Goal: Information Seeking & Learning: Learn about a topic

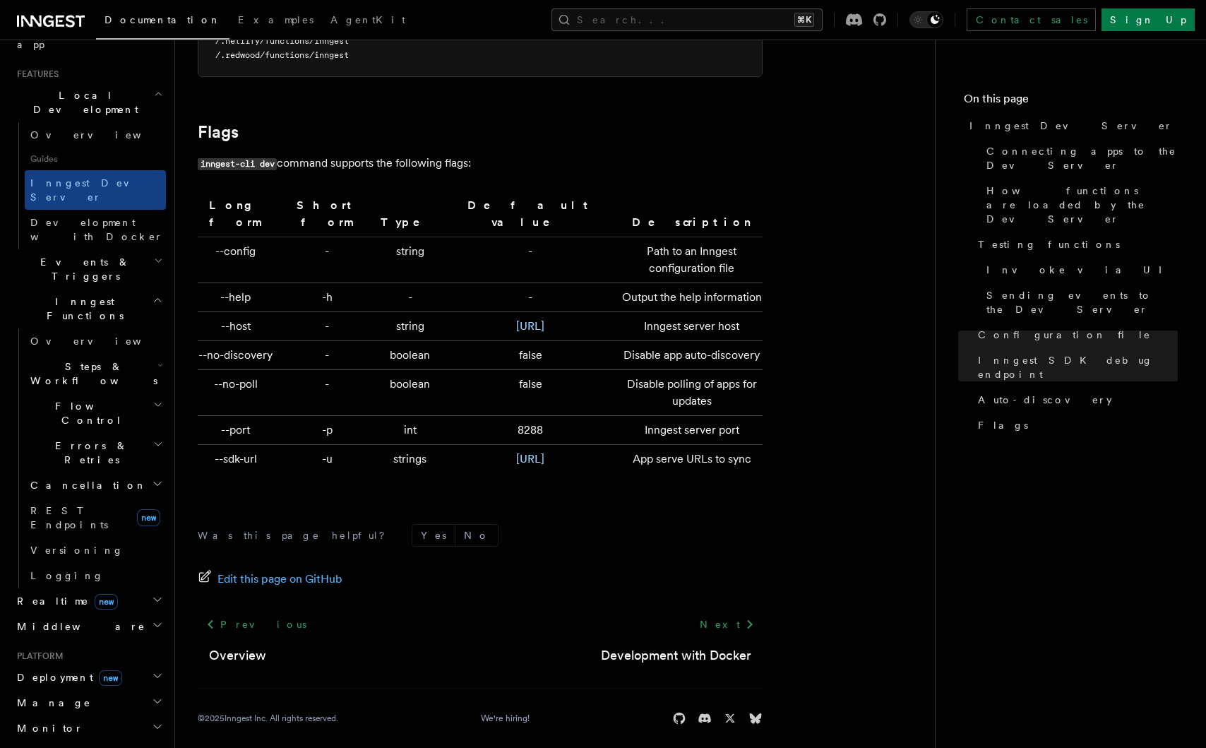
scroll to position [298, 0]
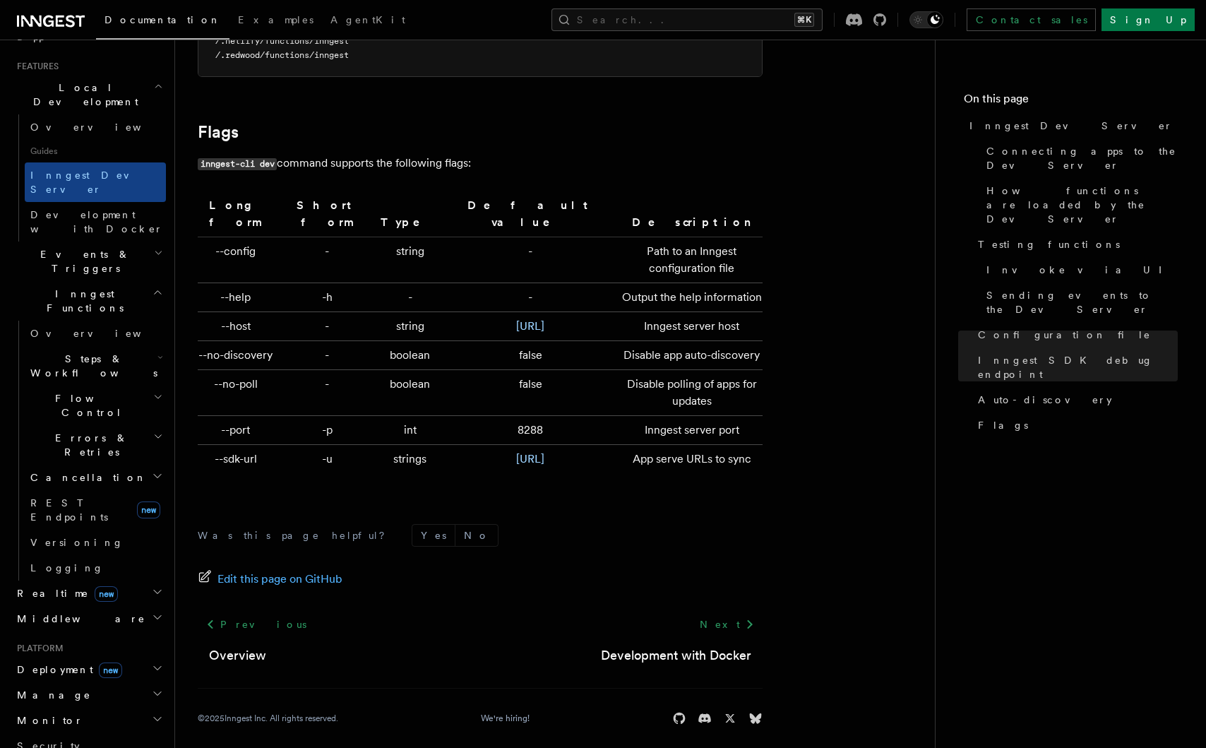
click at [141, 606] on h2 "Middleware" at bounding box center [88, 618] width 155 height 25
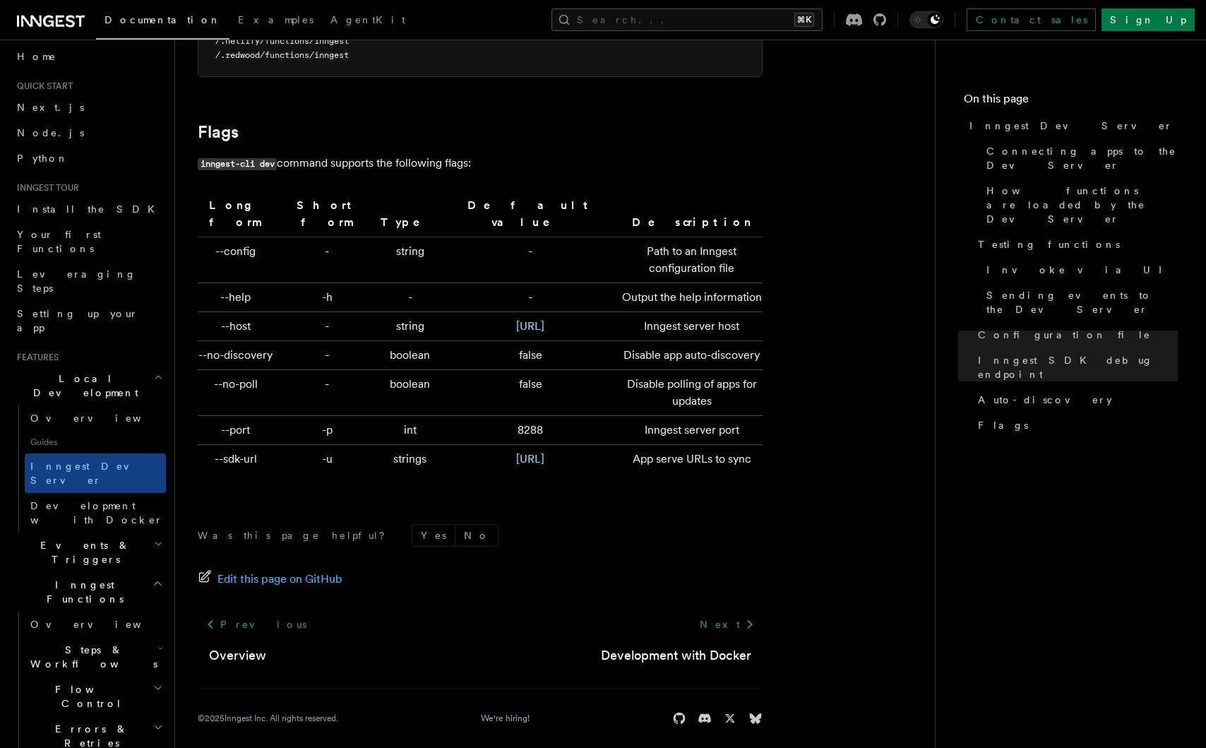
scroll to position [0, 0]
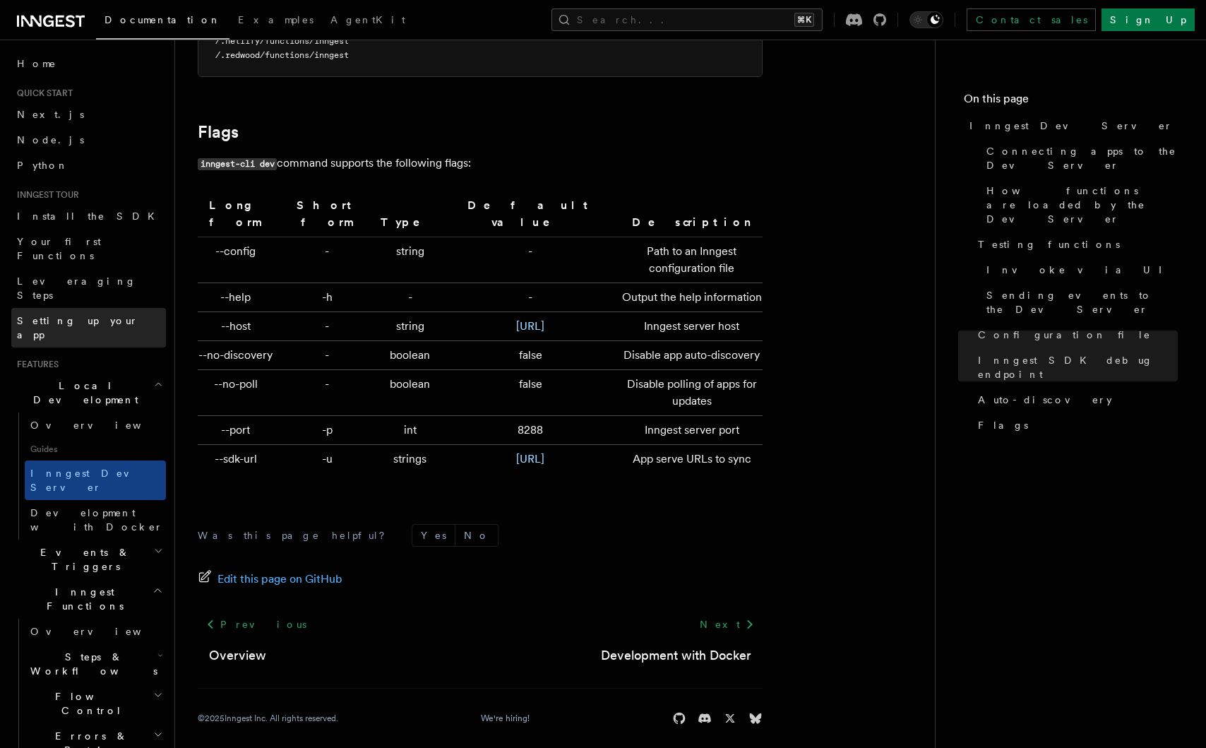
click at [90, 315] on span "Setting up your app" at bounding box center [77, 327] width 121 height 25
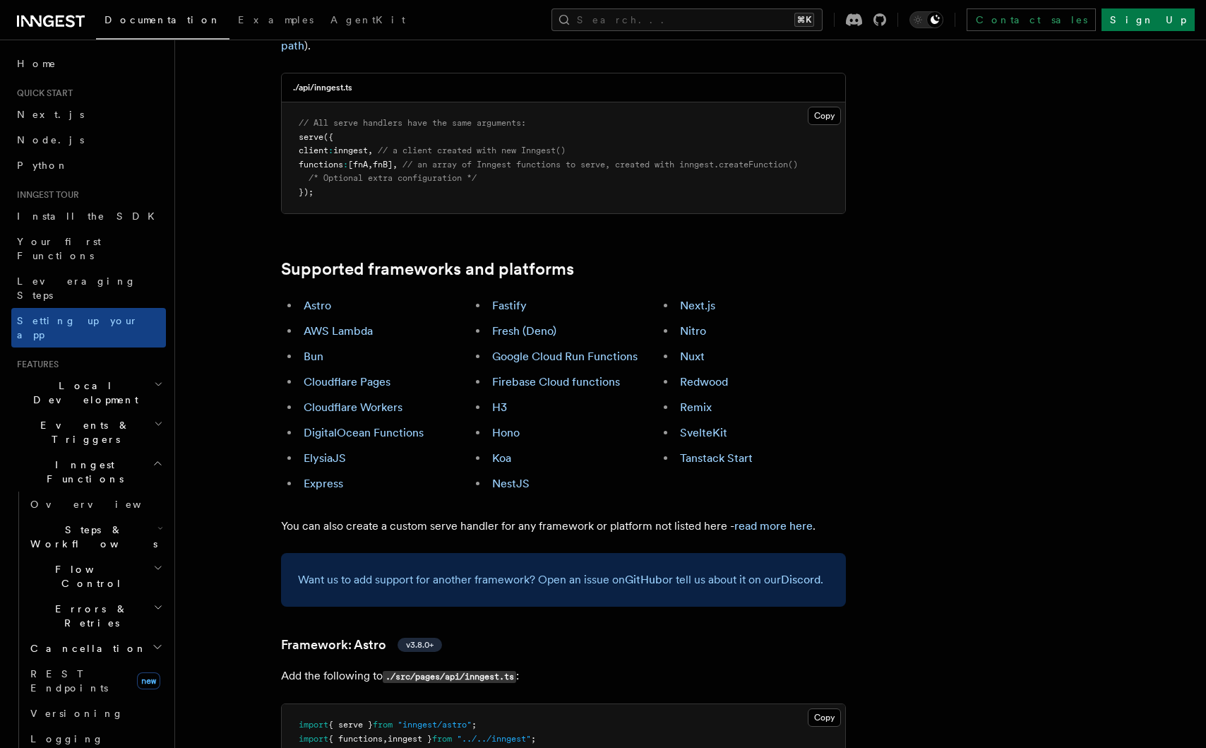
scroll to position [749, 0]
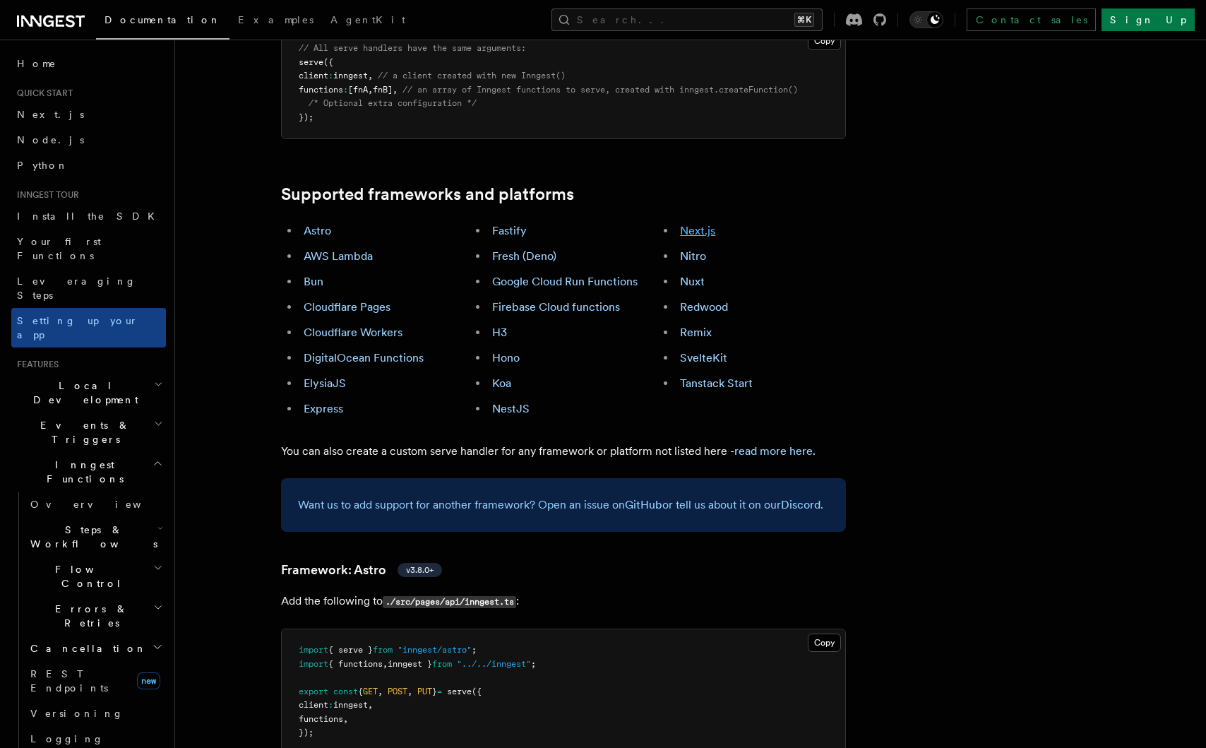
click at [703, 224] on link "Next.js" at bounding box center [697, 230] width 35 height 13
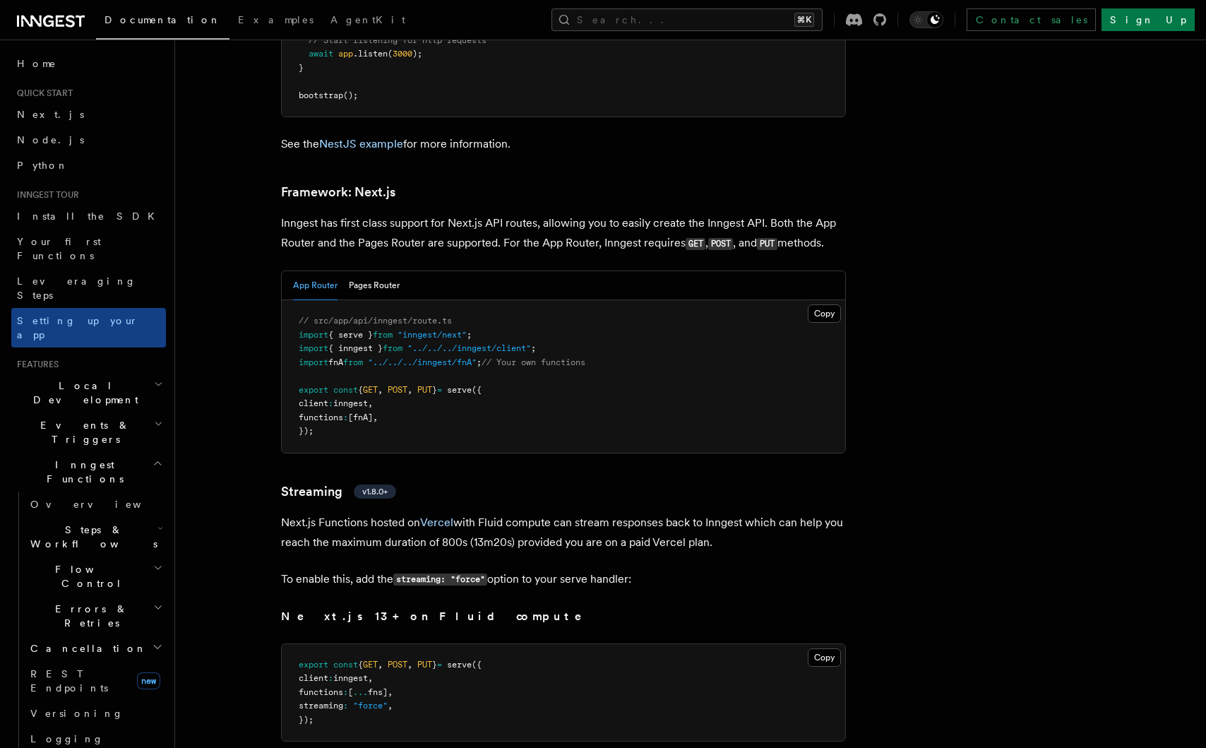
scroll to position [9053, 0]
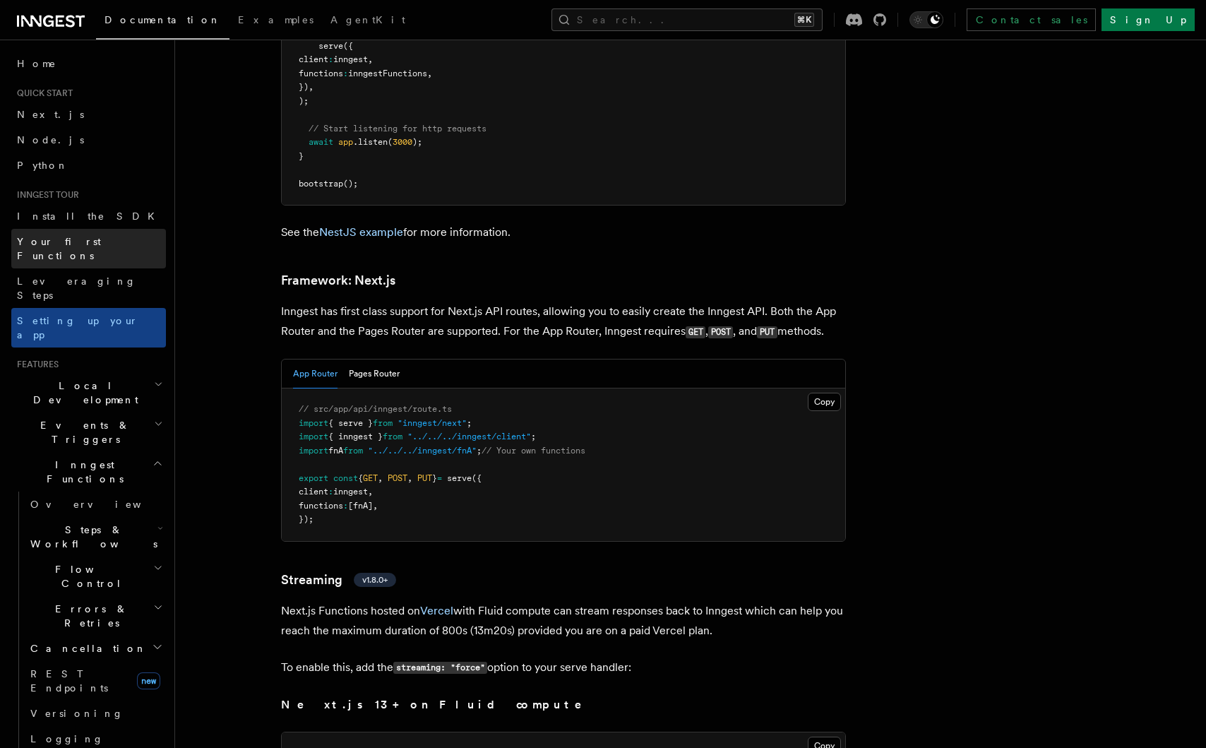
click at [66, 242] on span "Your first Functions" at bounding box center [59, 248] width 84 height 25
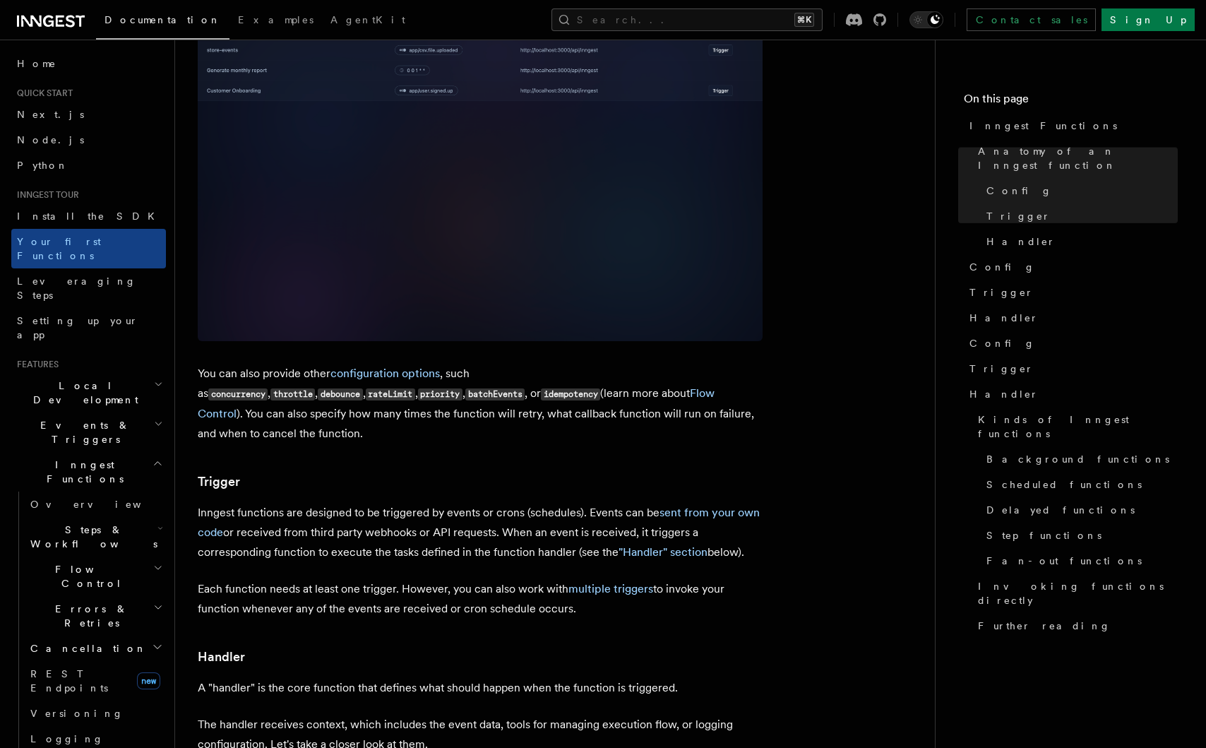
scroll to position [1054, 0]
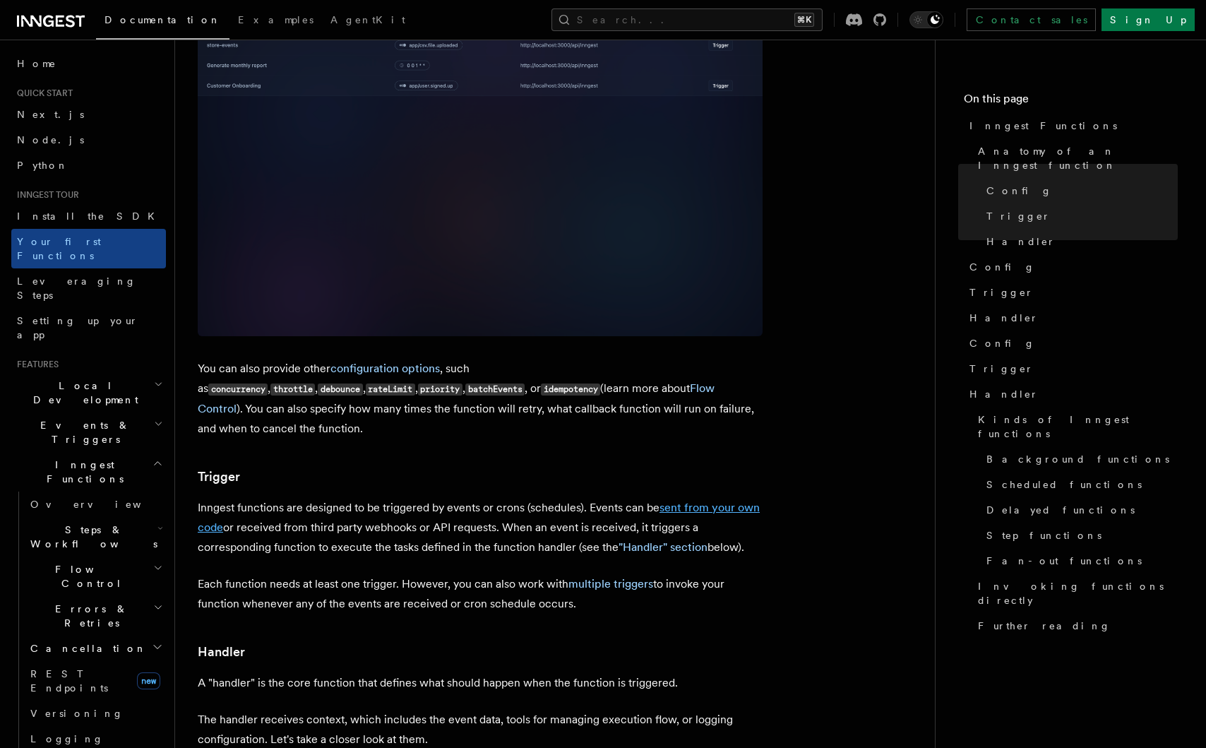
click at [696, 501] on link "sent from your own code" at bounding box center [479, 517] width 562 height 33
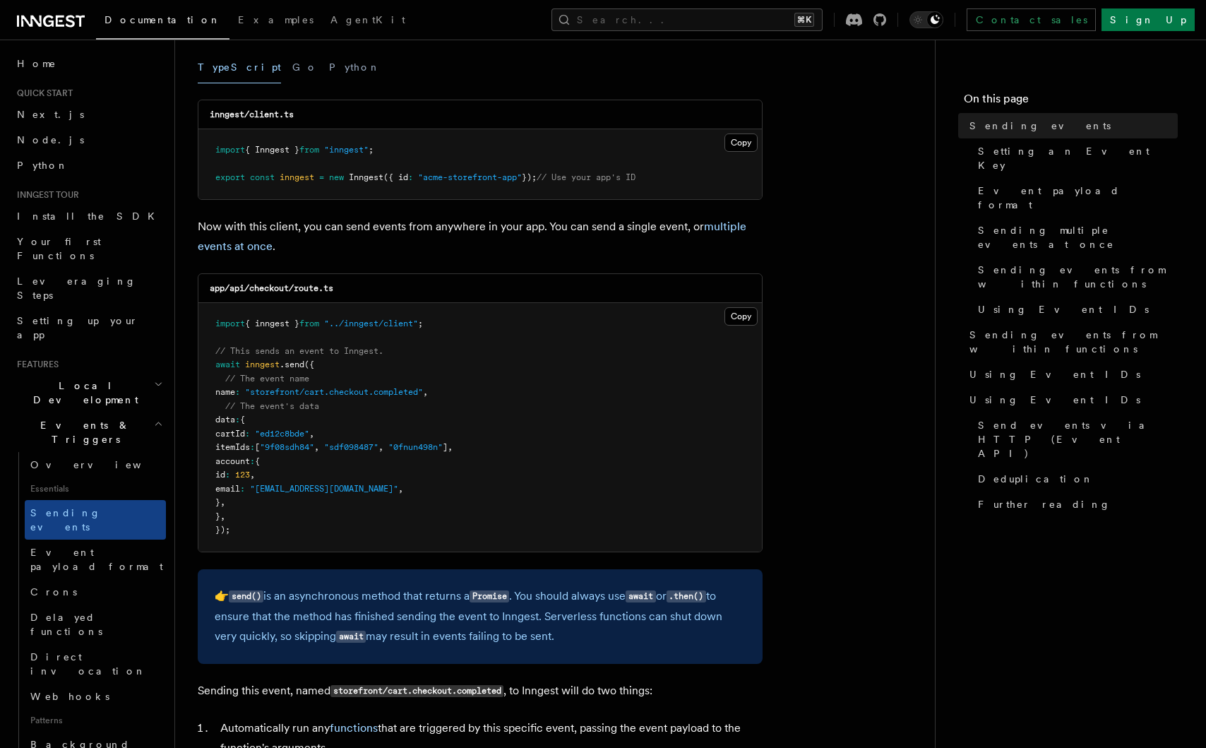
scroll to position [194, 0]
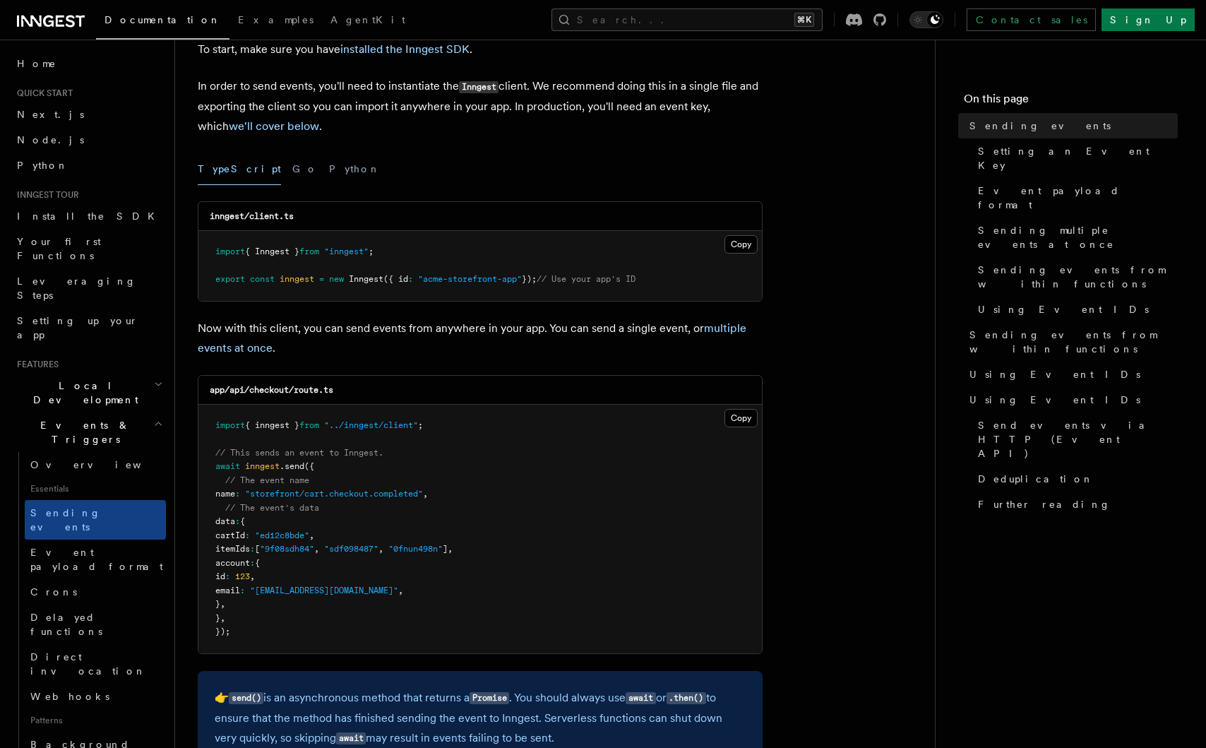
scroll to position [88, 0]
